Goal: Task Accomplishment & Management: Manage account settings

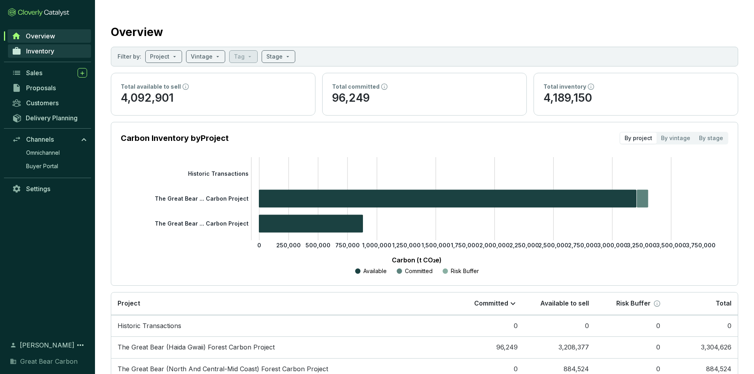
click at [53, 50] on span "Inventory" at bounding box center [40, 51] width 28 height 8
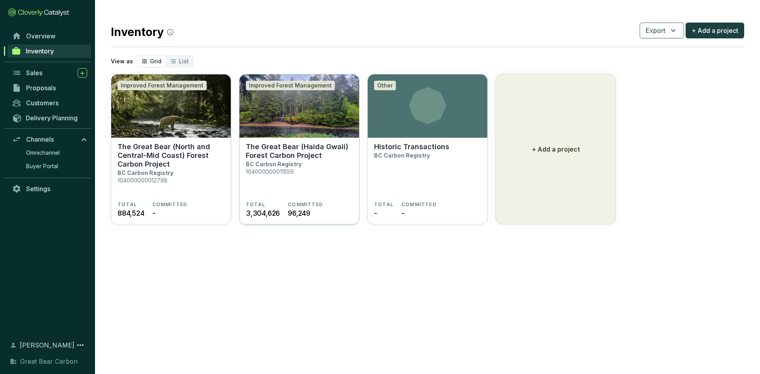
click at [291, 157] on p "The Great Bear (Haida Gwaii) Forest Carbon Project" at bounding box center [299, 151] width 107 height 17
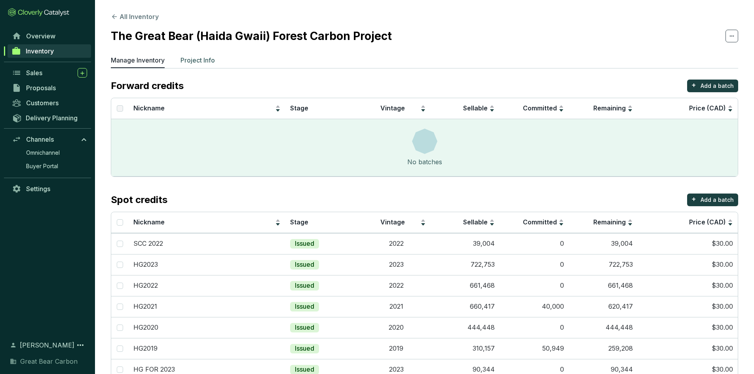
click at [195, 55] on p "Project Info" at bounding box center [198, 60] width 34 height 10
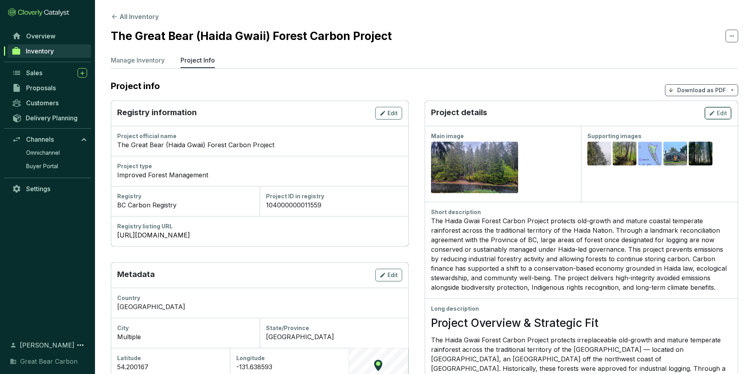
click at [722, 113] on span "Edit" at bounding box center [722, 113] width 10 height 8
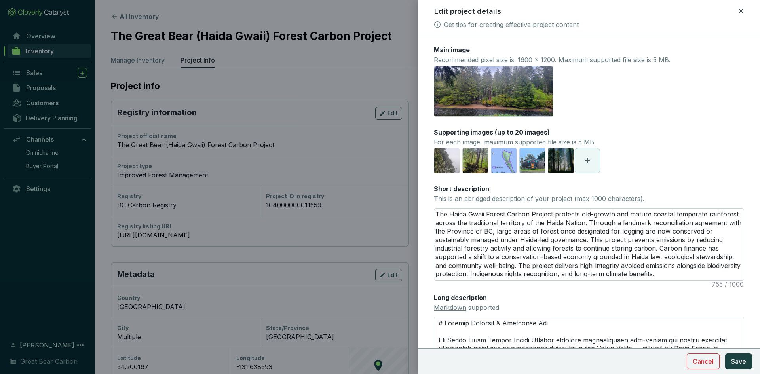
click at [587, 162] on icon at bounding box center [588, 161] width 6 height 6
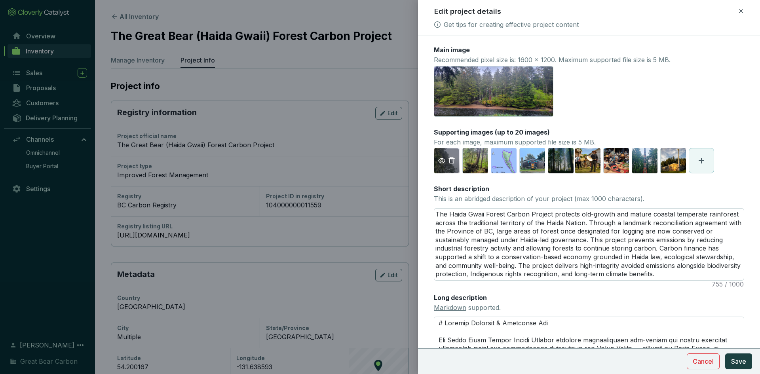
click at [443, 163] on icon "eye" at bounding box center [441, 160] width 7 height 5
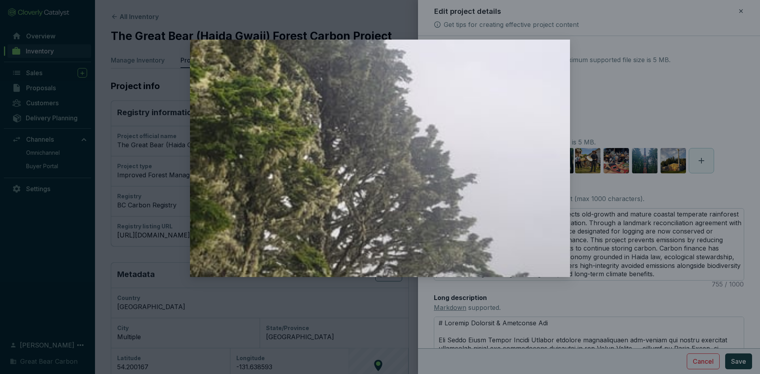
click at [640, 111] on div at bounding box center [380, 187] width 760 height 374
click at [685, 81] on div at bounding box center [380, 187] width 760 height 374
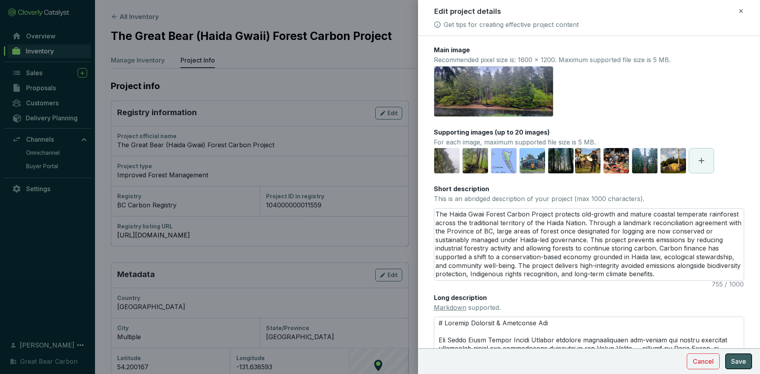
click at [746, 362] on span "Save" at bounding box center [739, 362] width 15 height 10
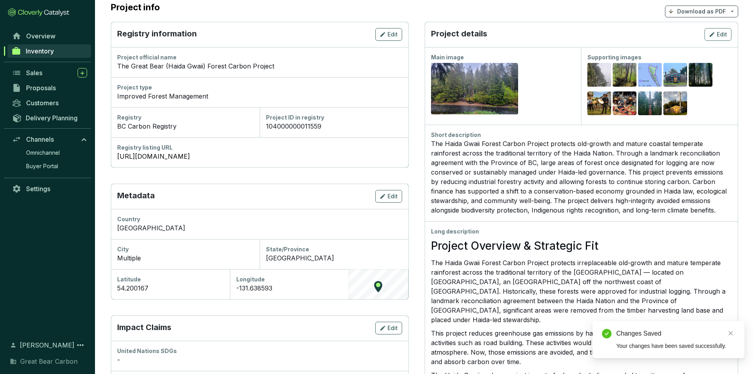
scroll to position [79, 0]
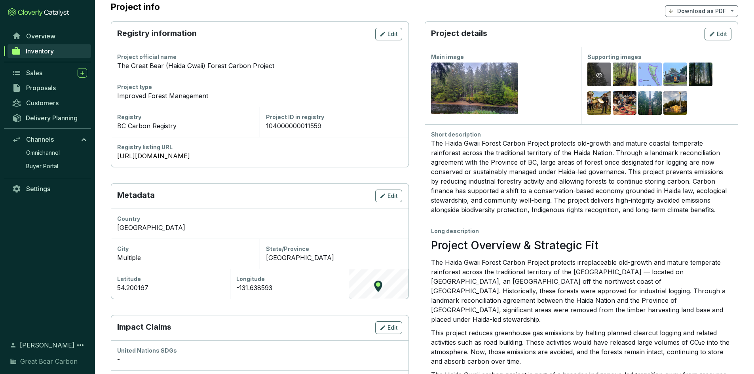
click at [601, 69] on div "Preview" at bounding box center [600, 75] width 24 height 25
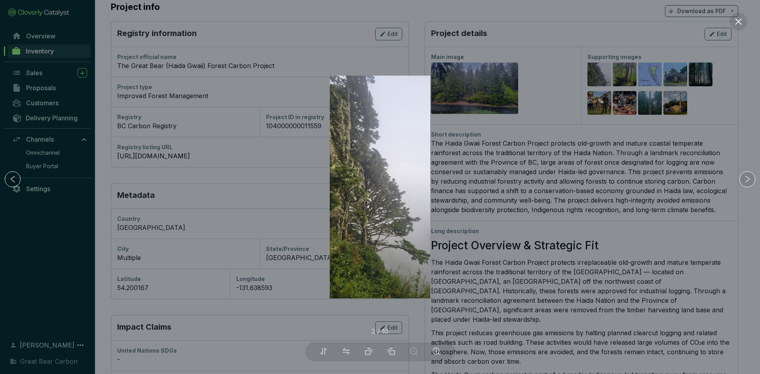
click at [622, 77] on div at bounding box center [380, 187] width 760 height 374
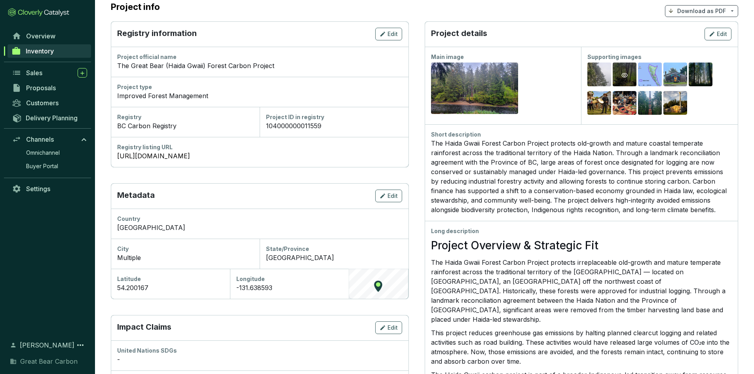
click at [625, 77] on icon "eye" at bounding box center [625, 75] width 6 height 5
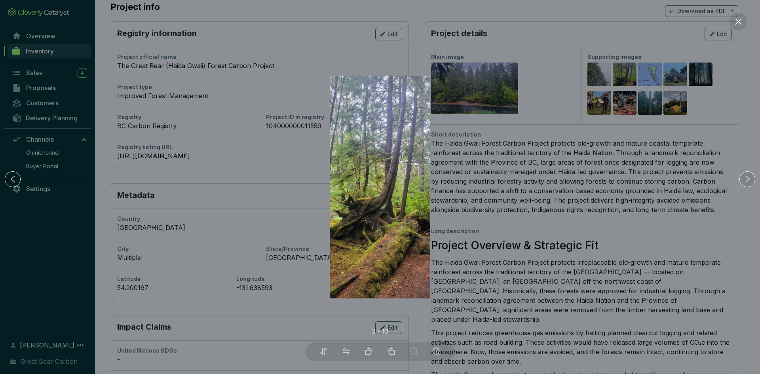
click at [638, 76] on div at bounding box center [380, 187] width 760 height 374
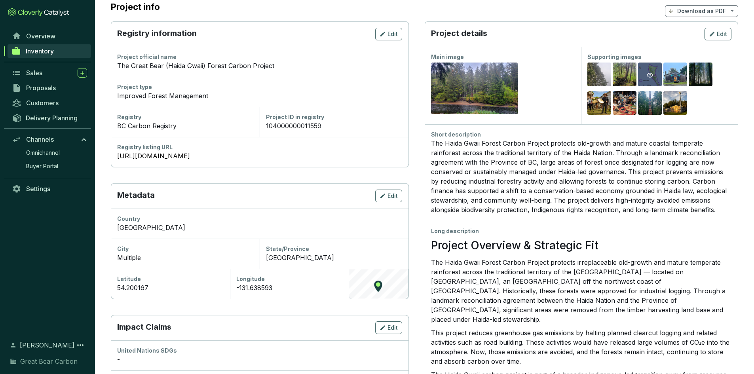
click at [642, 75] on div "Preview" at bounding box center [650, 75] width 24 height 25
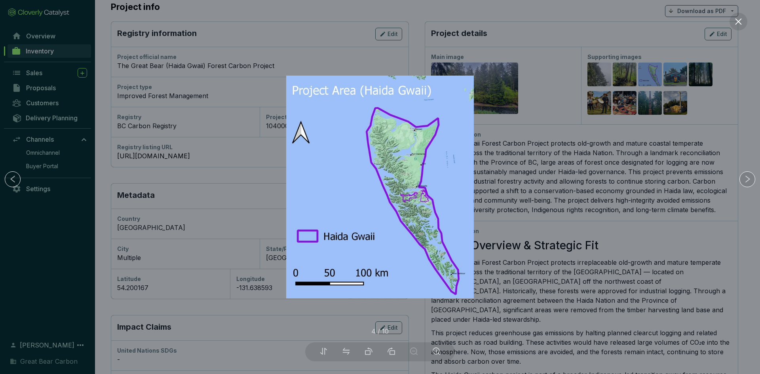
click at [676, 79] on div at bounding box center [380, 187] width 760 height 374
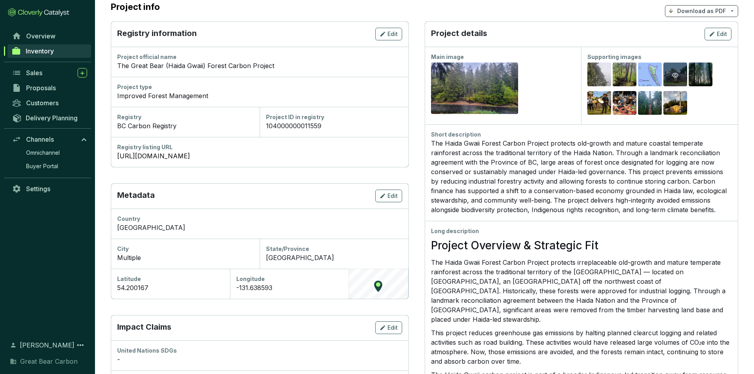
click at [676, 77] on icon "eye" at bounding box center [676, 75] width 6 height 5
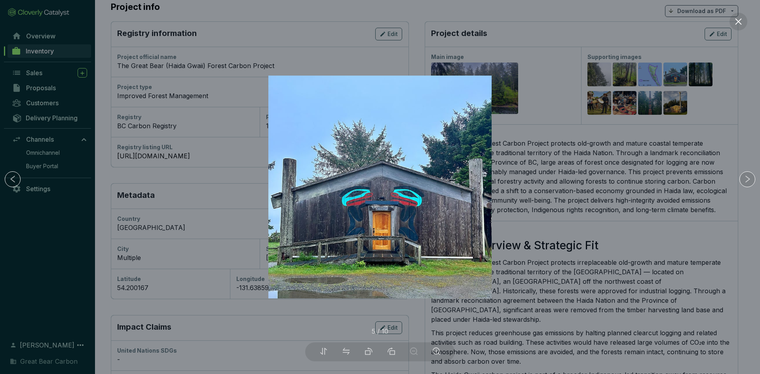
click at [698, 79] on div at bounding box center [380, 187] width 760 height 374
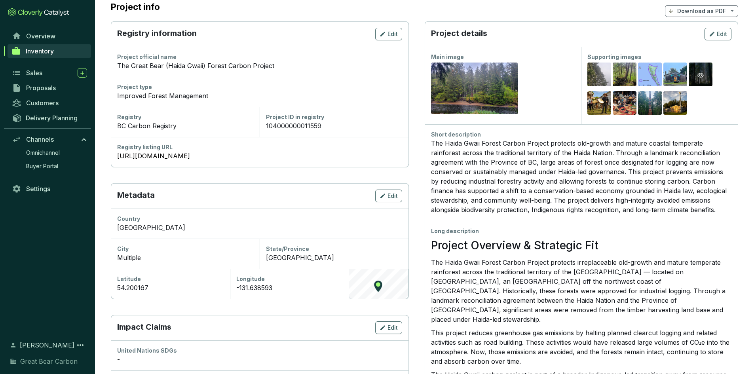
click at [706, 78] on div "Preview" at bounding box center [701, 75] width 24 height 25
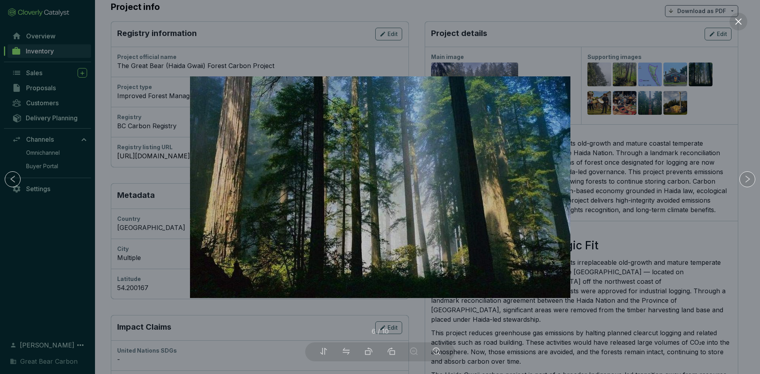
click at [678, 102] on div at bounding box center [380, 187] width 760 height 374
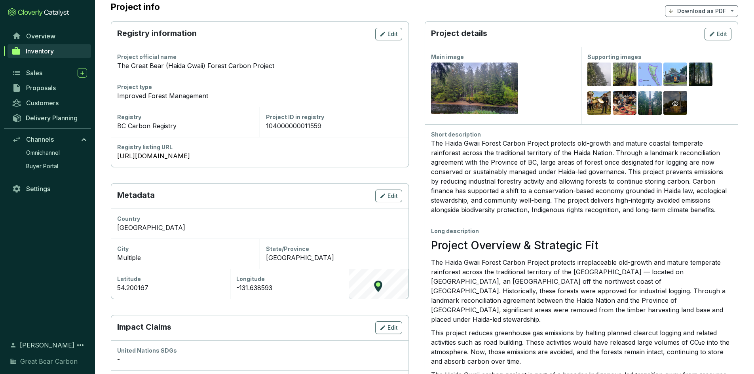
click at [678, 103] on icon "eye" at bounding box center [676, 103] width 6 height 5
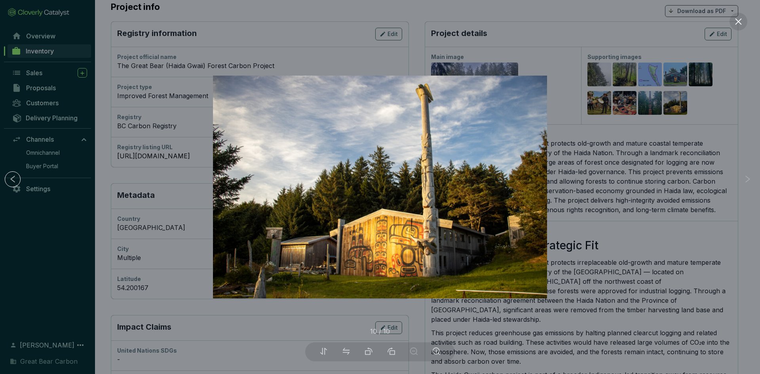
click at [646, 103] on div at bounding box center [380, 187] width 760 height 374
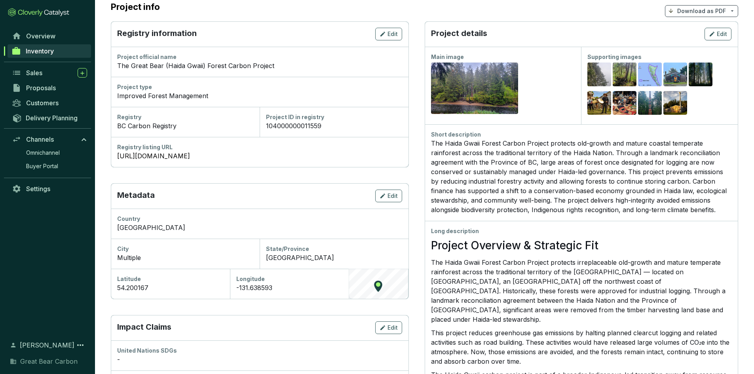
click at [646, 103] on div "Preview" at bounding box center [651, 104] width 10 height 10
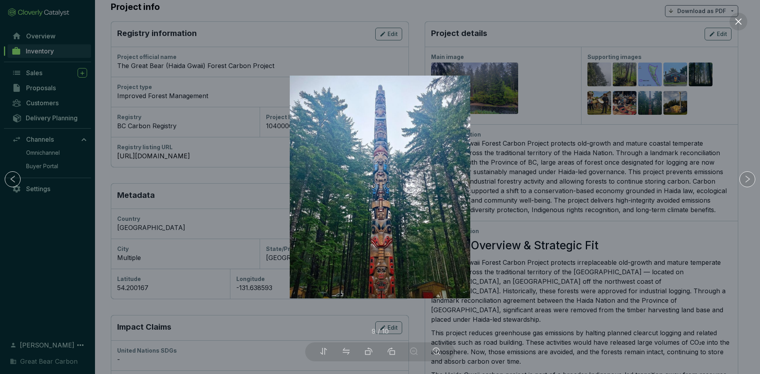
click at [630, 106] on div at bounding box center [380, 187] width 760 height 374
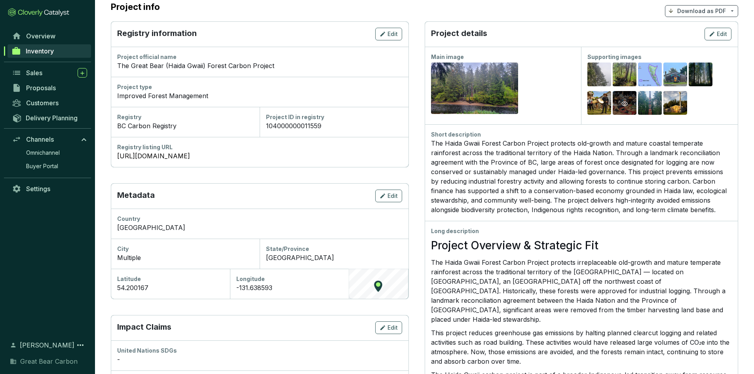
click at [630, 105] on div "Preview" at bounding box center [625, 104] width 10 height 10
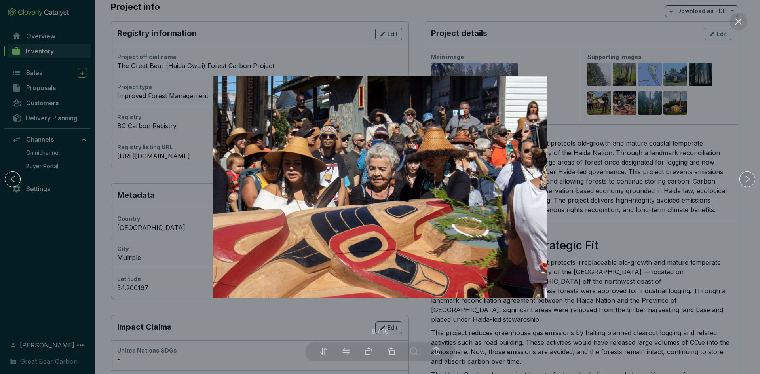
click at [603, 109] on div at bounding box center [380, 187] width 760 height 374
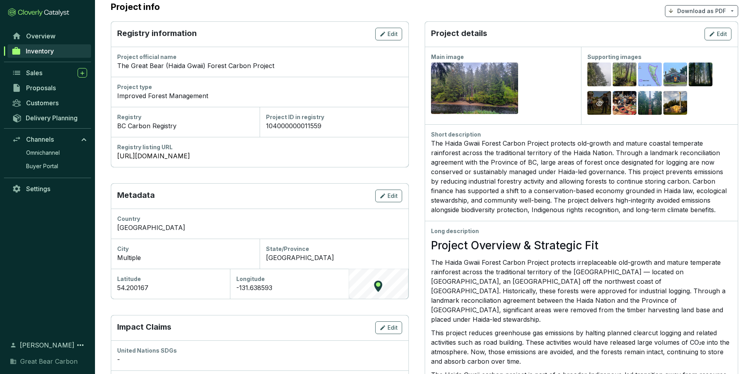
click at [602, 107] on icon "eye" at bounding box center [599, 104] width 6 height 6
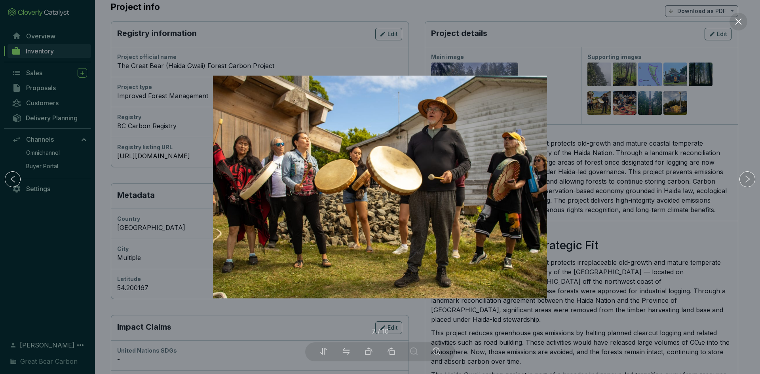
click at [732, 84] on div at bounding box center [380, 187] width 760 height 374
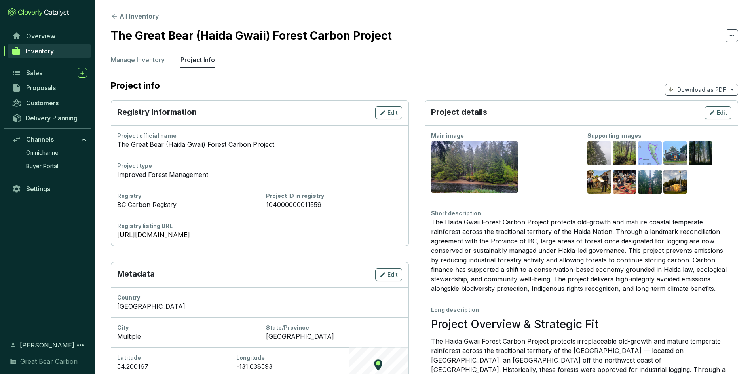
scroll to position [0, 0]
click at [39, 32] on link "Overview" at bounding box center [49, 35] width 83 height 13
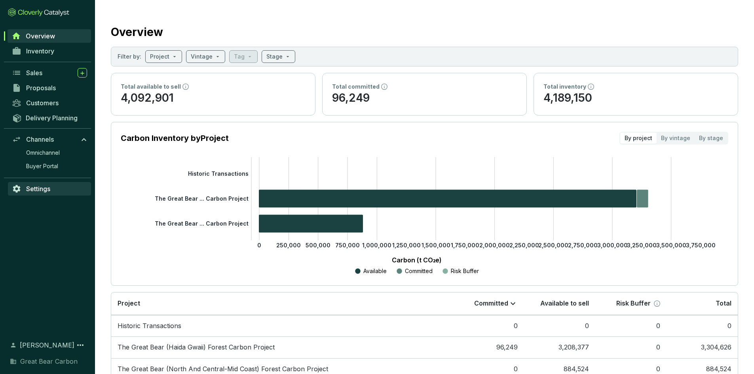
click at [49, 186] on span "Settings" at bounding box center [38, 189] width 24 height 8
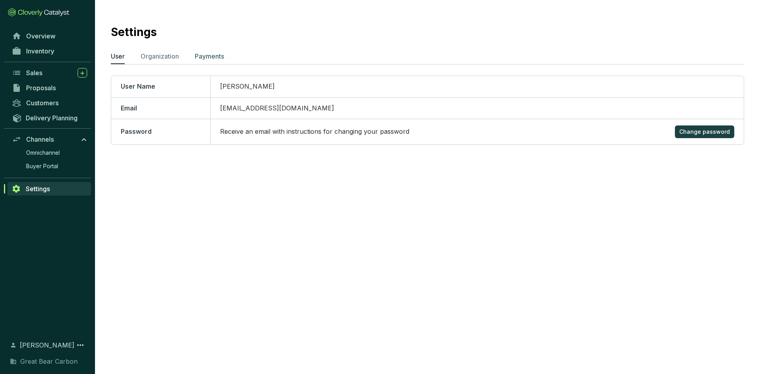
click at [219, 57] on p "Payments" at bounding box center [209, 56] width 29 height 10
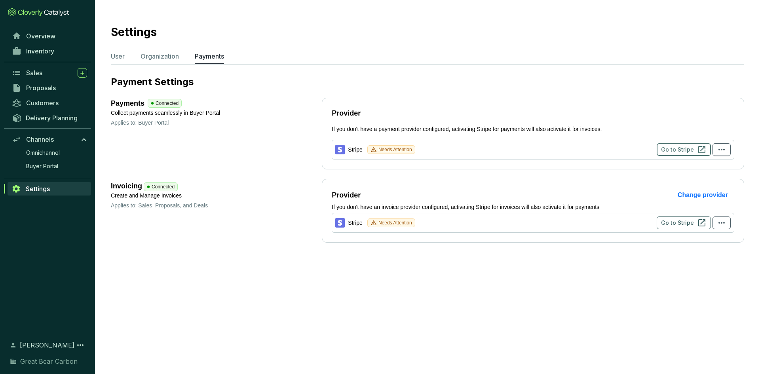
click at [680, 152] on span "Go to Stripe" at bounding box center [677, 150] width 33 height 8
click at [719, 152] on icon "button" at bounding box center [722, 150] width 10 height 10
click at [720, 152] on icon "button" at bounding box center [722, 150] width 10 height 10
click at [156, 57] on p "Organization" at bounding box center [160, 56] width 38 height 10
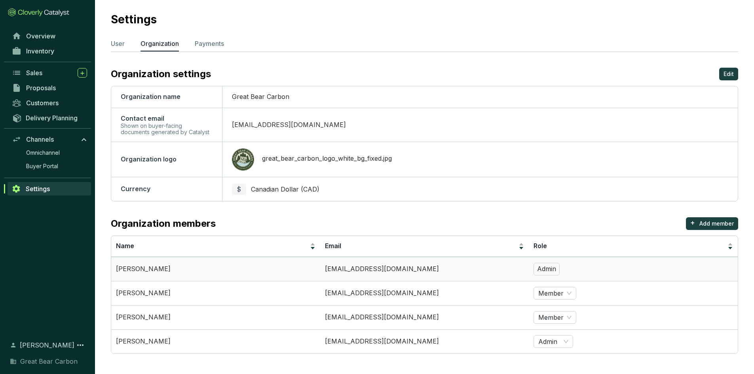
scroll to position [13, 0]
click at [50, 36] on span "Overview" at bounding box center [40, 36] width 29 height 8
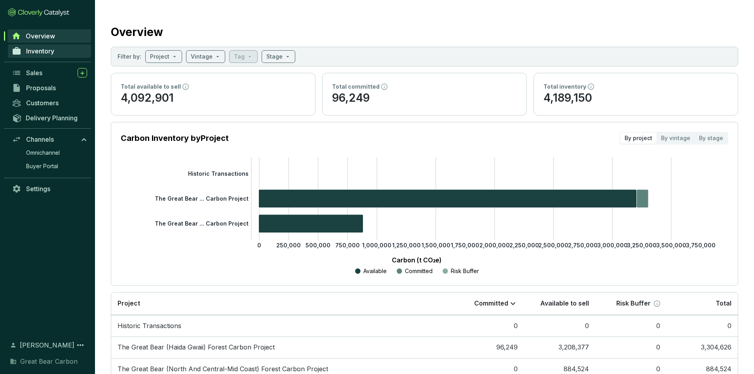
click at [54, 48] on span "Inventory" at bounding box center [40, 51] width 28 height 8
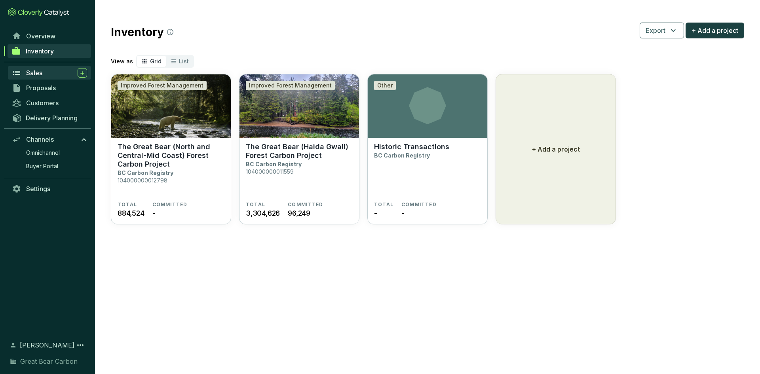
click at [39, 75] on span "Sales" at bounding box center [34, 73] width 16 height 8
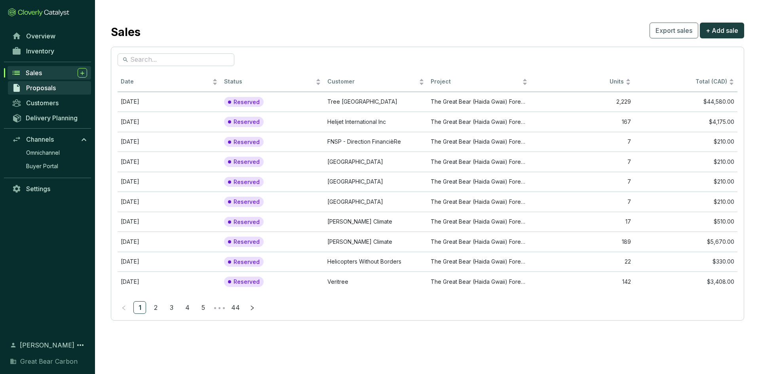
click at [36, 90] on span "Proposals" at bounding box center [41, 88] width 30 height 8
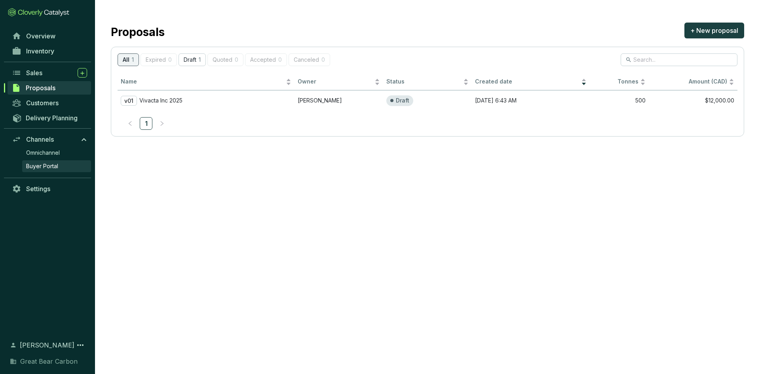
click at [47, 162] on link "Buyer Portal" at bounding box center [56, 166] width 69 height 12
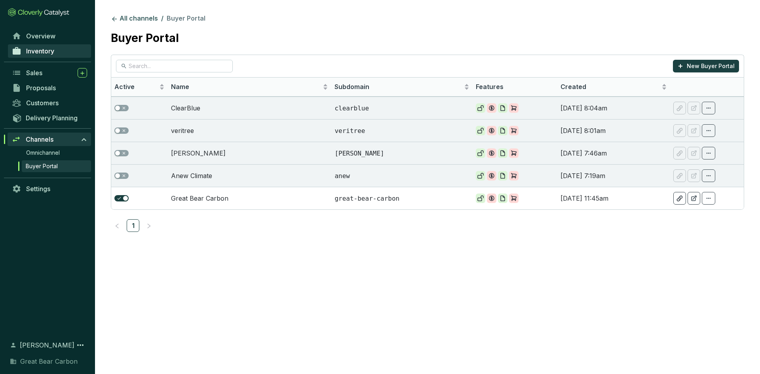
click at [46, 48] on span "Inventory" at bounding box center [40, 51] width 28 height 8
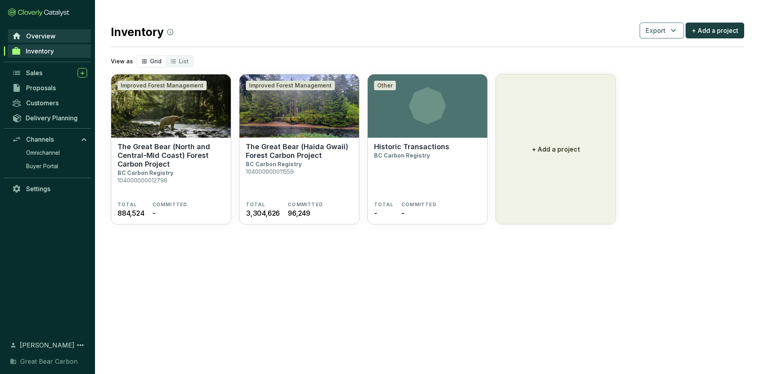
click at [47, 36] on span "Overview" at bounding box center [40, 36] width 29 height 8
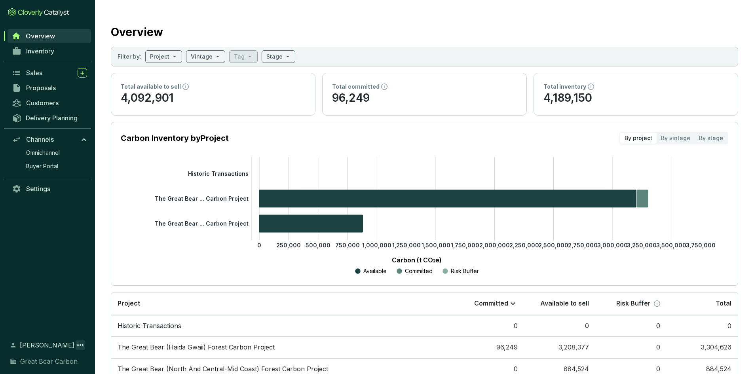
click at [80, 345] on icon at bounding box center [81, 346] width 10 height 10
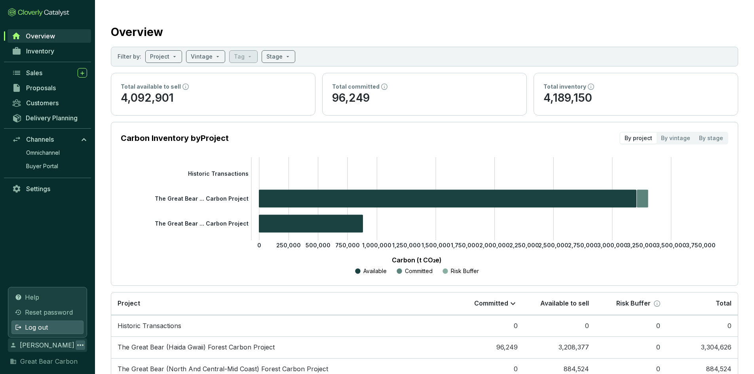
click at [52, 328] on div "Log out" at bounding box center [47, 327] width 72 height 13
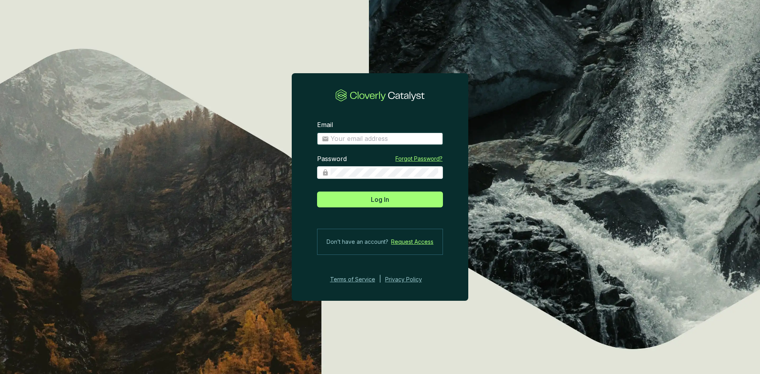
type input "[EMAIL_ADDRESS][DOMAIN_NAME]"
